Goal: Transaction & Acquisition: Purchase product/service

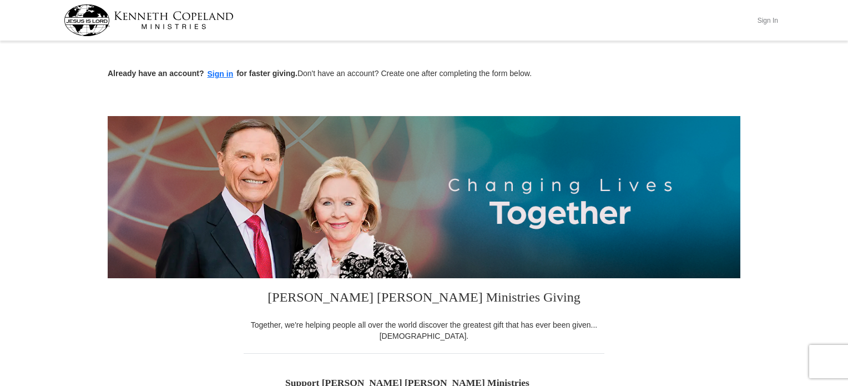
click at [774, 23] on button "Sign In" at bounding box center [767, 20] width 33 height 17
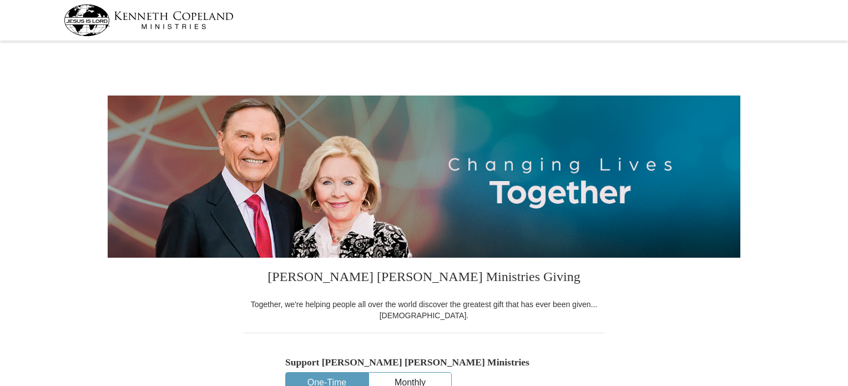
select select "CA"
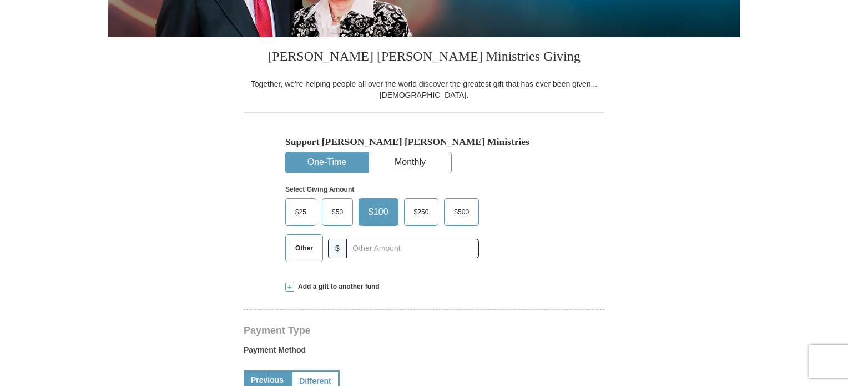
scroll to position [222, 0]
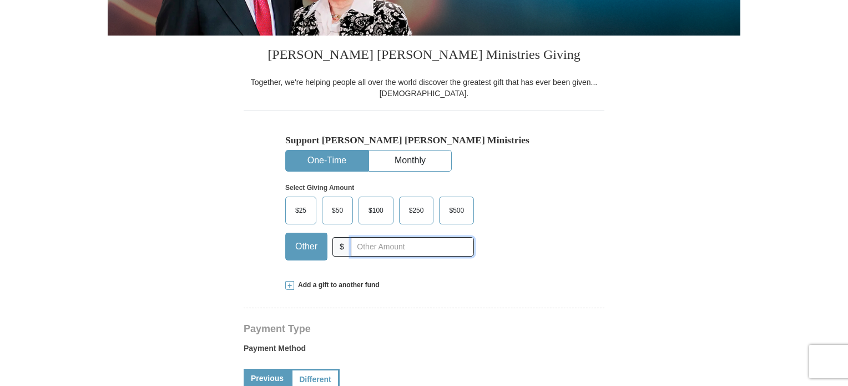
click at [380, 244] on input "text" at bounding box center [412, 246] width 123 height 19
click at [380, 246] on input "text" at bounding box center [412, 246] width 123 height 19
type input "400.00"
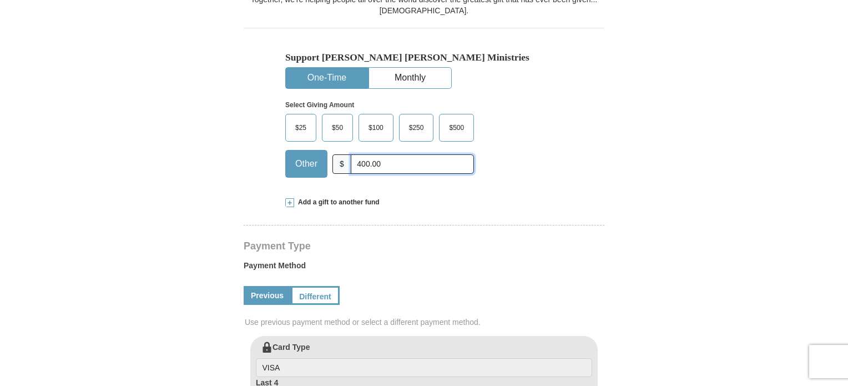
scroll to position [333, 0]
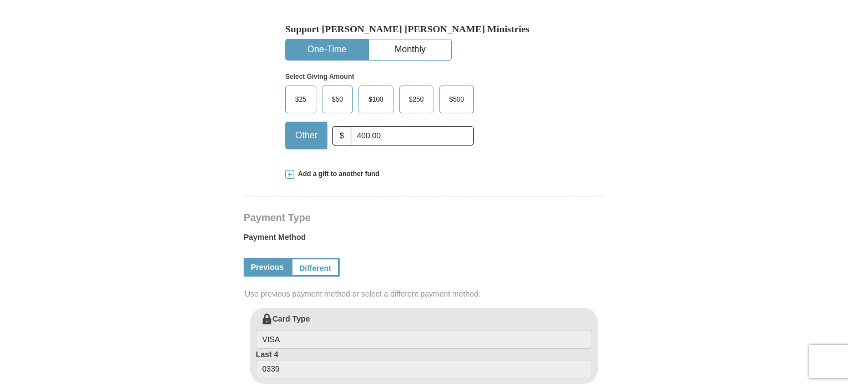
click at [293, 171] on span at bounding box center [289, 174] width 9 height 9
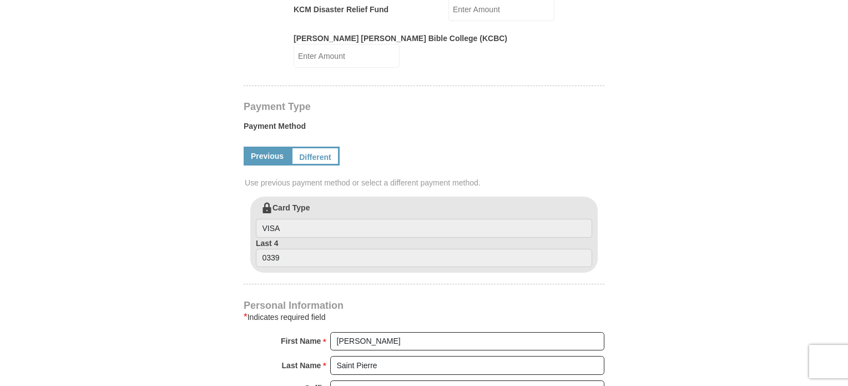
scroll to position [629, 0]
click at [322, 150] on link "Different" at bounding box center [314, 155] width 47 height 19
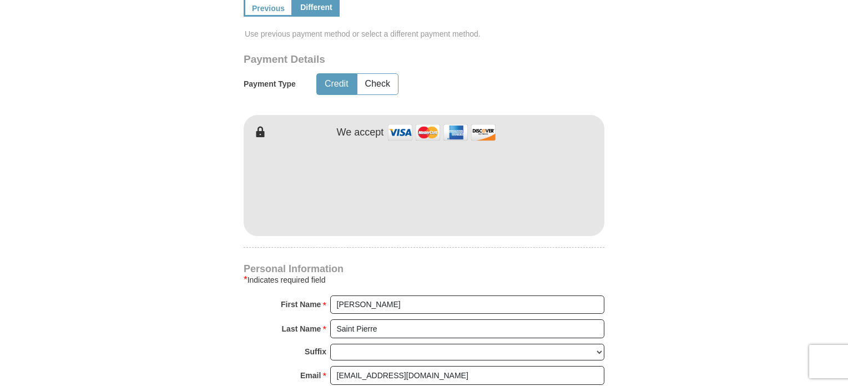
scroll to position [666, 0]
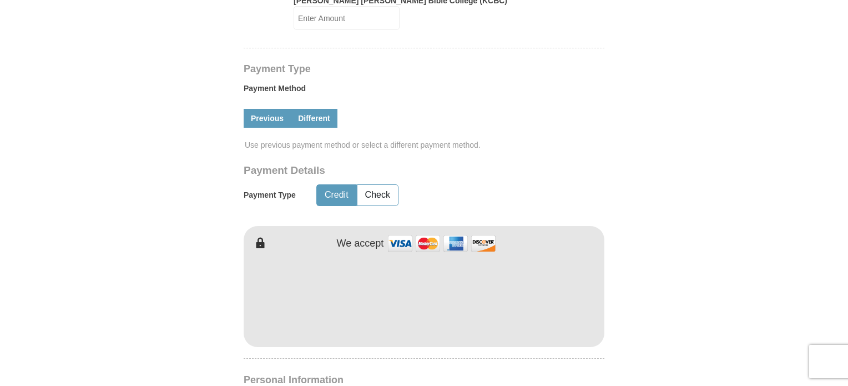
click at [262, 109] on link "Previous" at bounding box center [267, 118] width 47 height 19
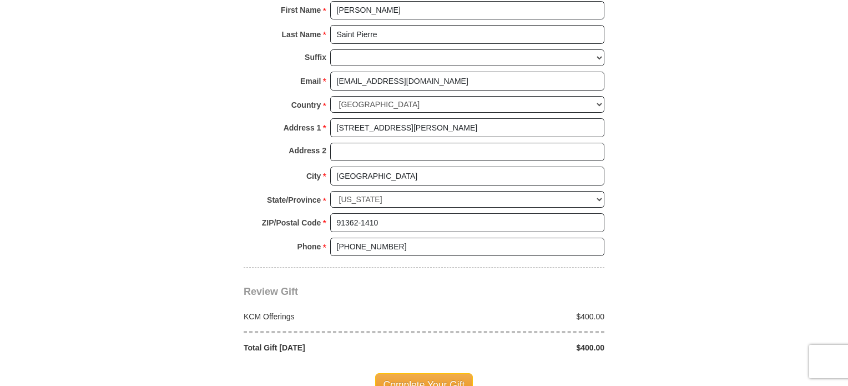
scroll to position [1036, 0]
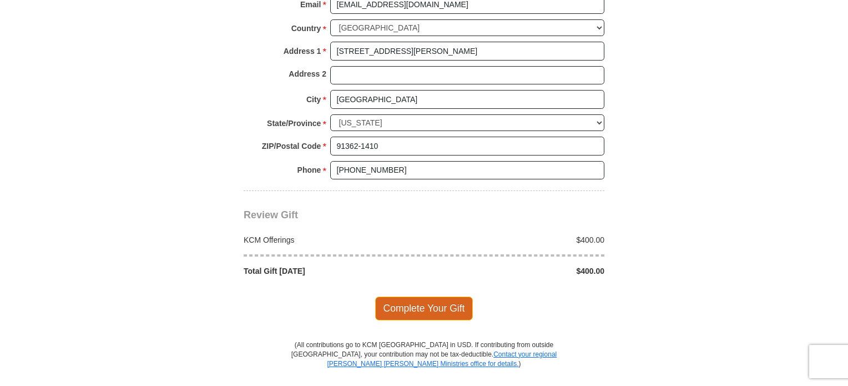
click at [438, 296] on span "Complete Your Gift" at bounding box center [424, 307] width 98 height 23
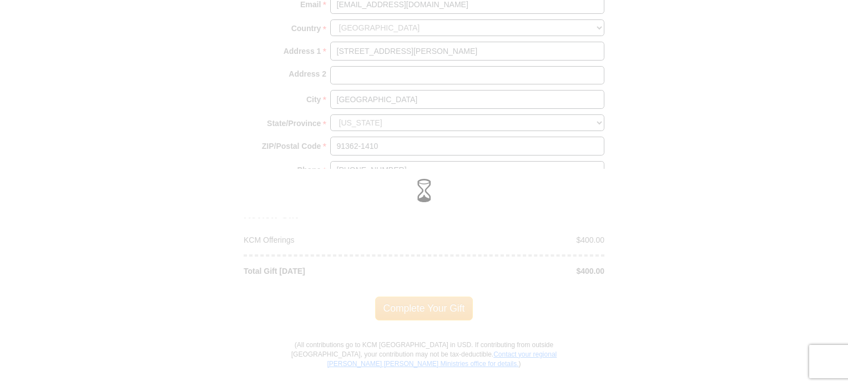
click at [701, 90] on div at bounding box center [424, 193] width 848 height 386
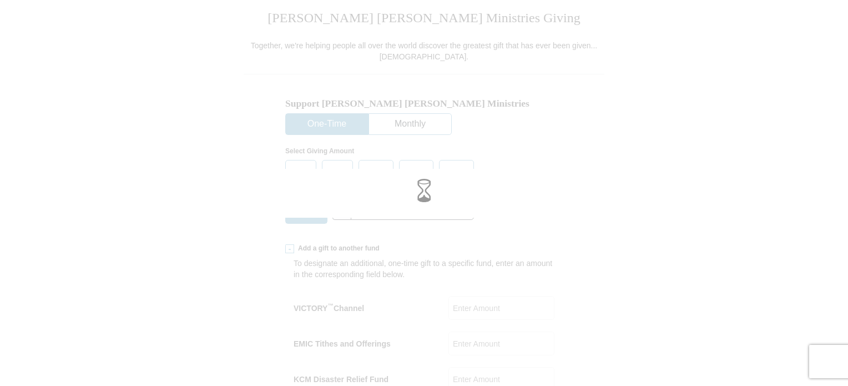
scroll to position [111, 0]
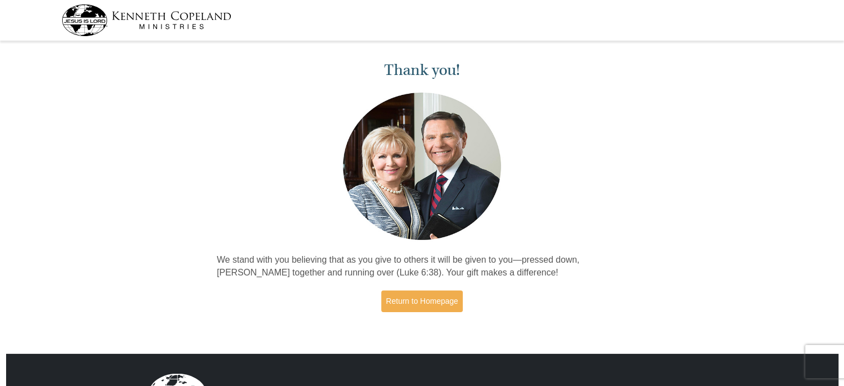
click at [653, 137] on div "Thank you! We stand with you believing that as you give to others it will be gi…" at bounding box center [422, 187] width 844 height 287
click at [432, 296] on link "Return to Homepage" at bounding box center [422, 301] width 82 height 22
